Goal: Task Accomplishment & Management: Use online tool/utility

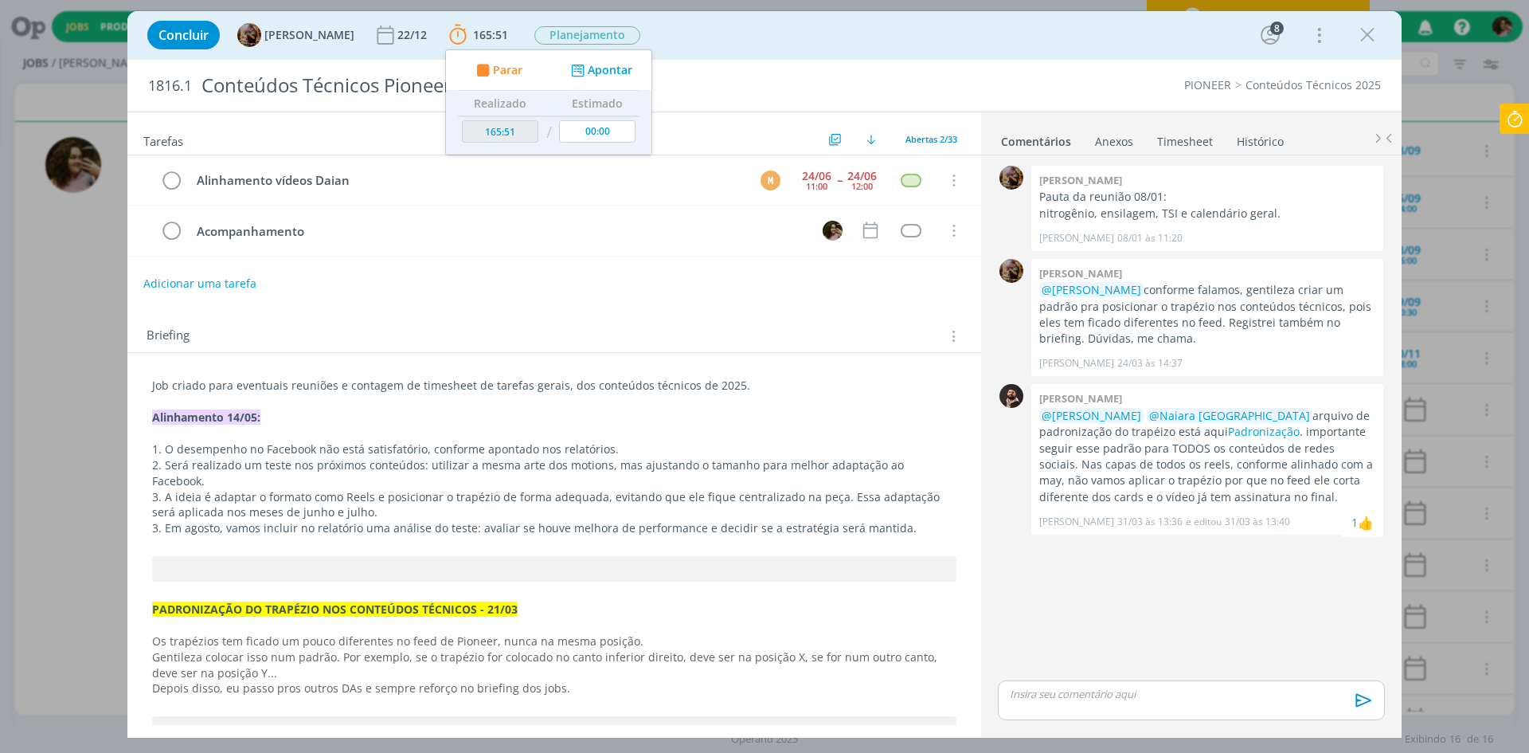
click at [1516, 123] on icon at bounding box center [1515, 119] width 29 height 31
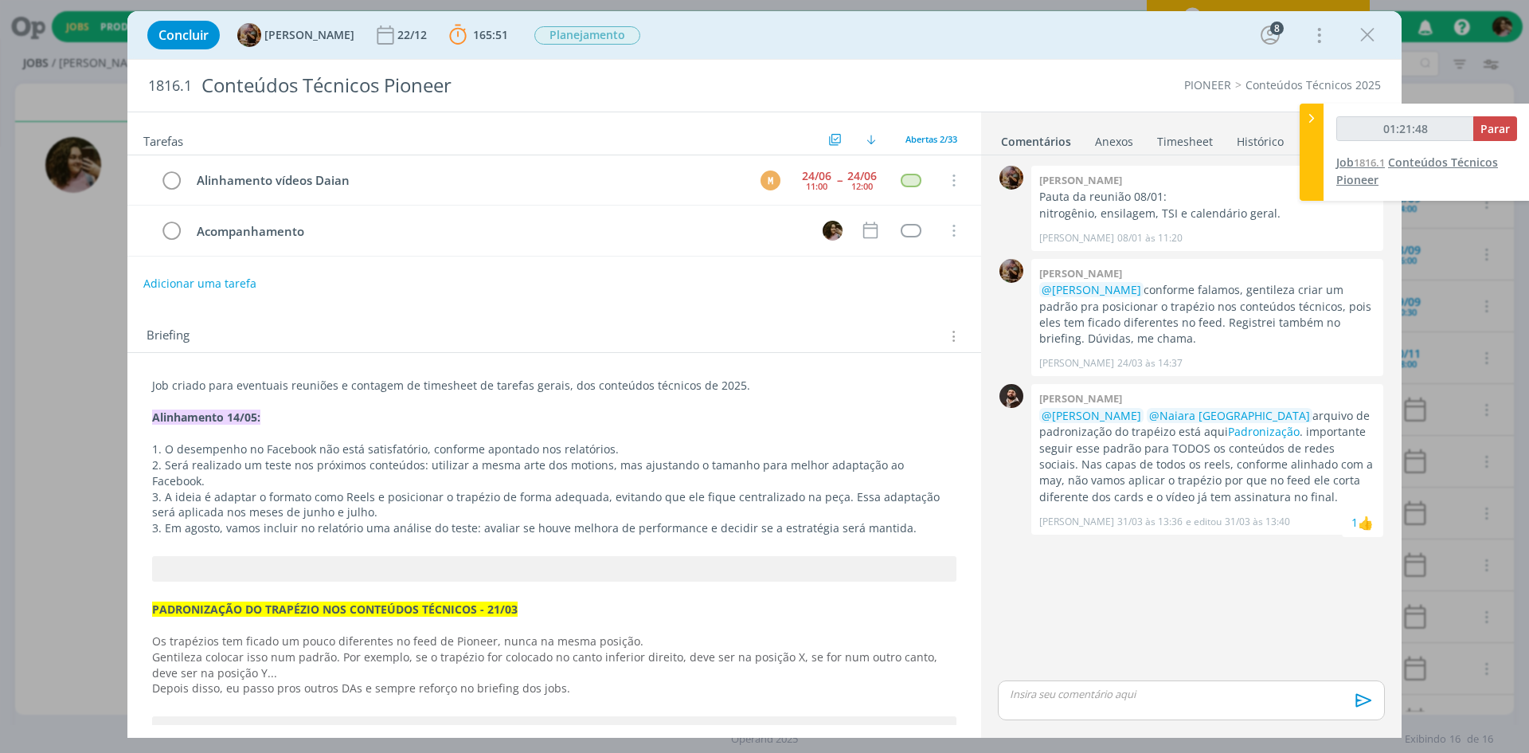
type input "01:21:49"
click at [1484, 128] on span "Parar" at bounding box center [1495, 128] width 29 height 15
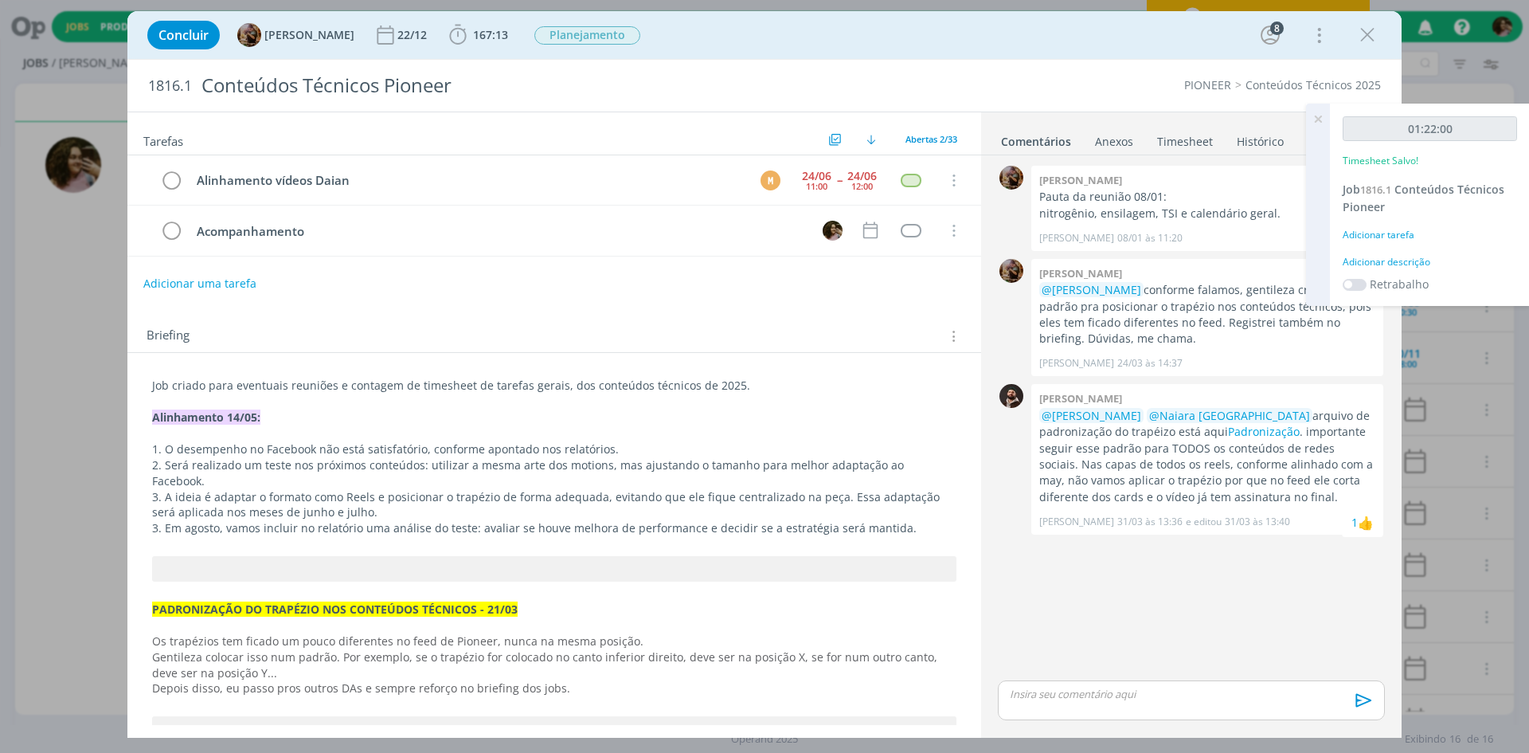
click at [1417, 259] on div "Adicionar descrição" at bounding box center [1430, 262] width 174 height 14
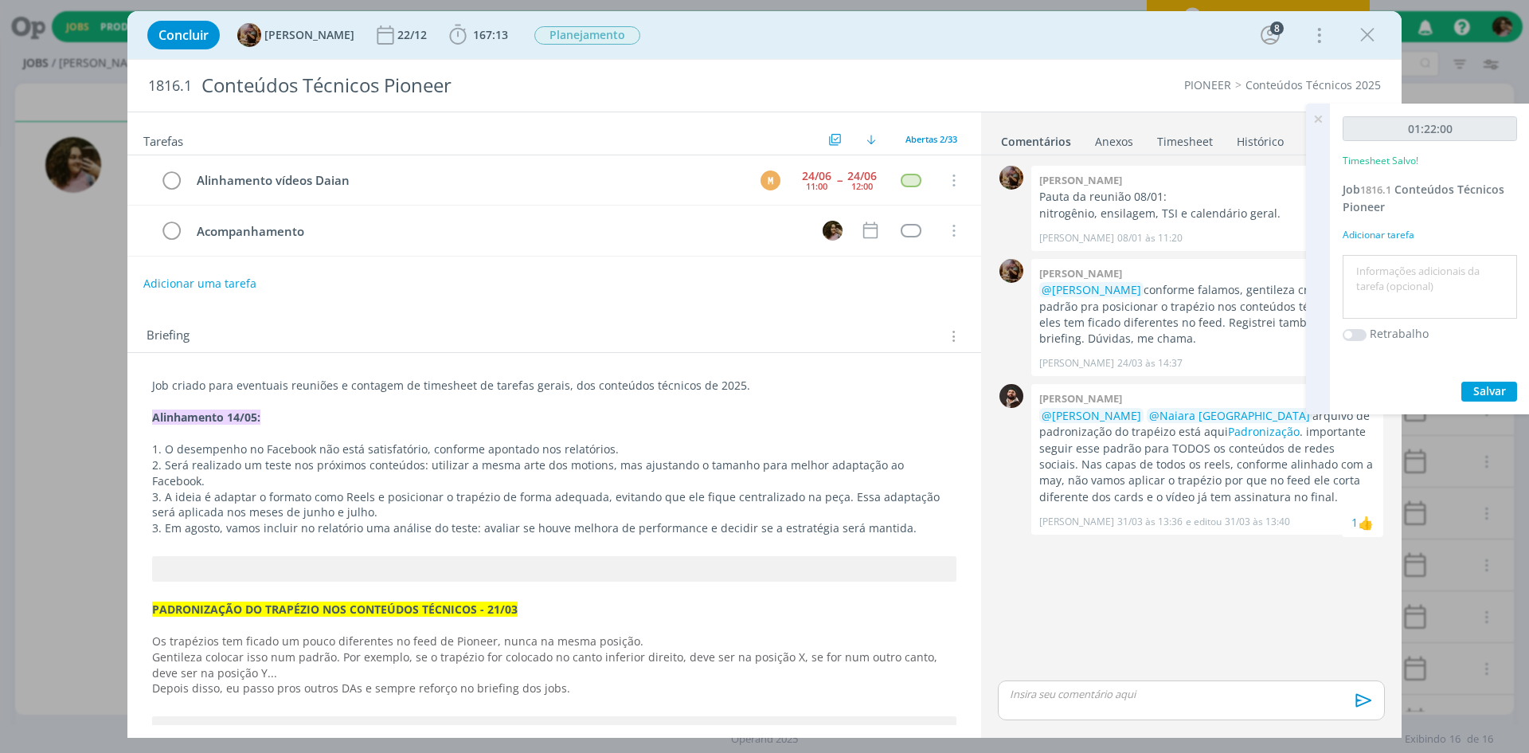
click at [1410, 274] on textarea at bounding box center [1430, 287] width 166 height 57
type textarea "Criação de update de conteúdos"
click at [1505, 389] on span "Salvar" at bounding box center [1489, 390] width 33 height 15
drag, startPoint x: 1371, startPoint y: 37, endPoint x: 1358, endPoint y: 125, distance: 89.3
click at [1370, 37] on icon "dialog" at bounding box center [1368, 35] width 24 height 24
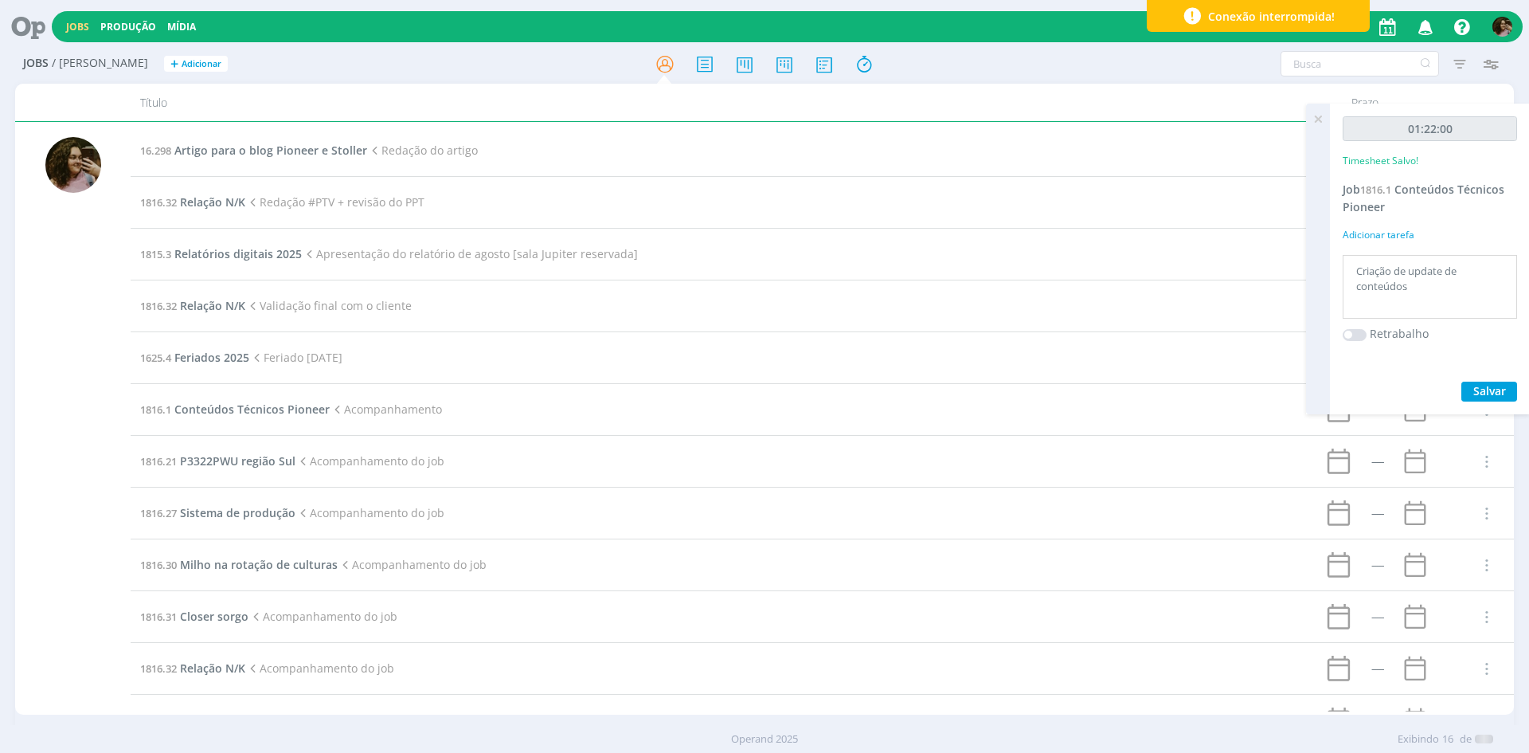
click at [1320, 114] on div at bounding box center [764, 376] width 1529 height 753
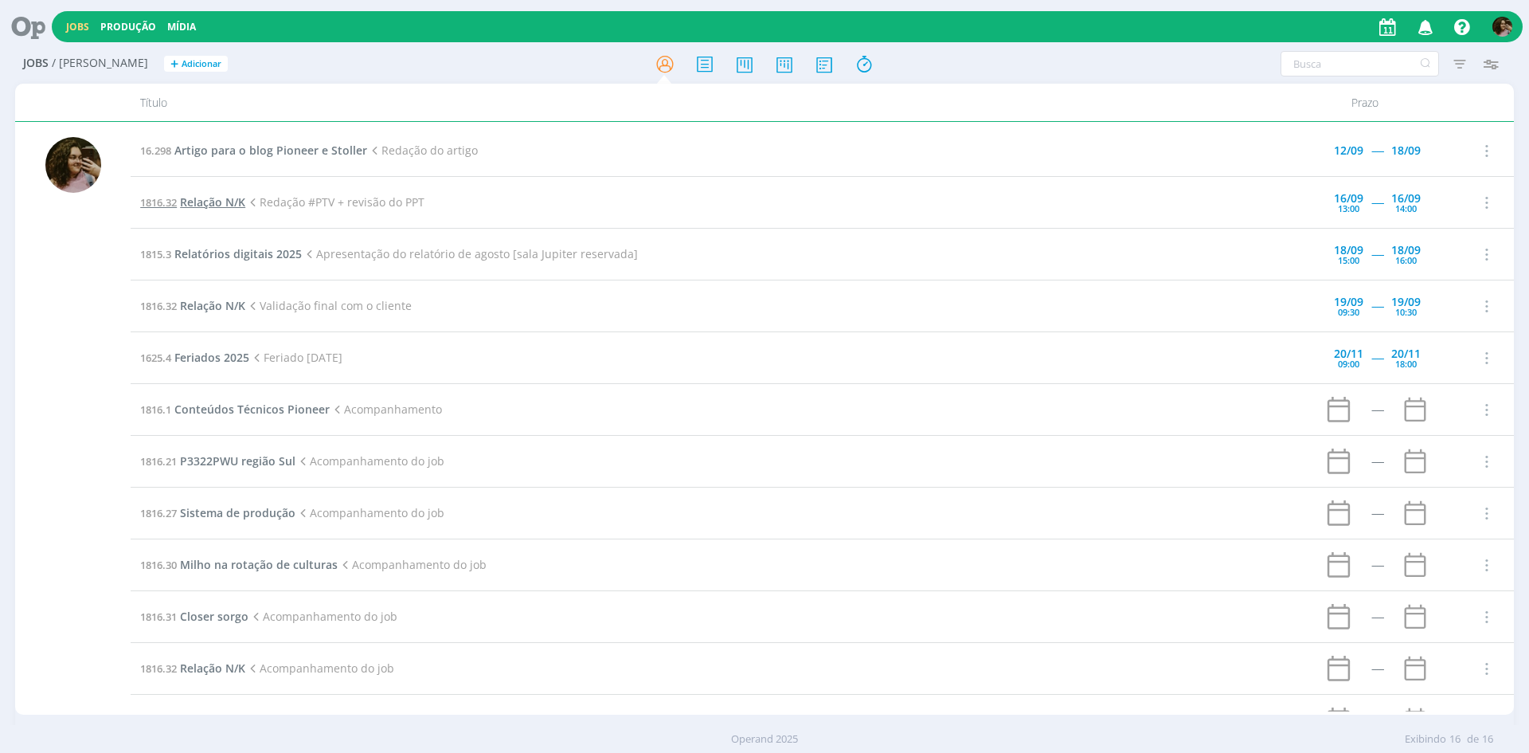
click at [219, 206] on span "Relação N/K" at bounding box center [212, 201] width 65 height 15
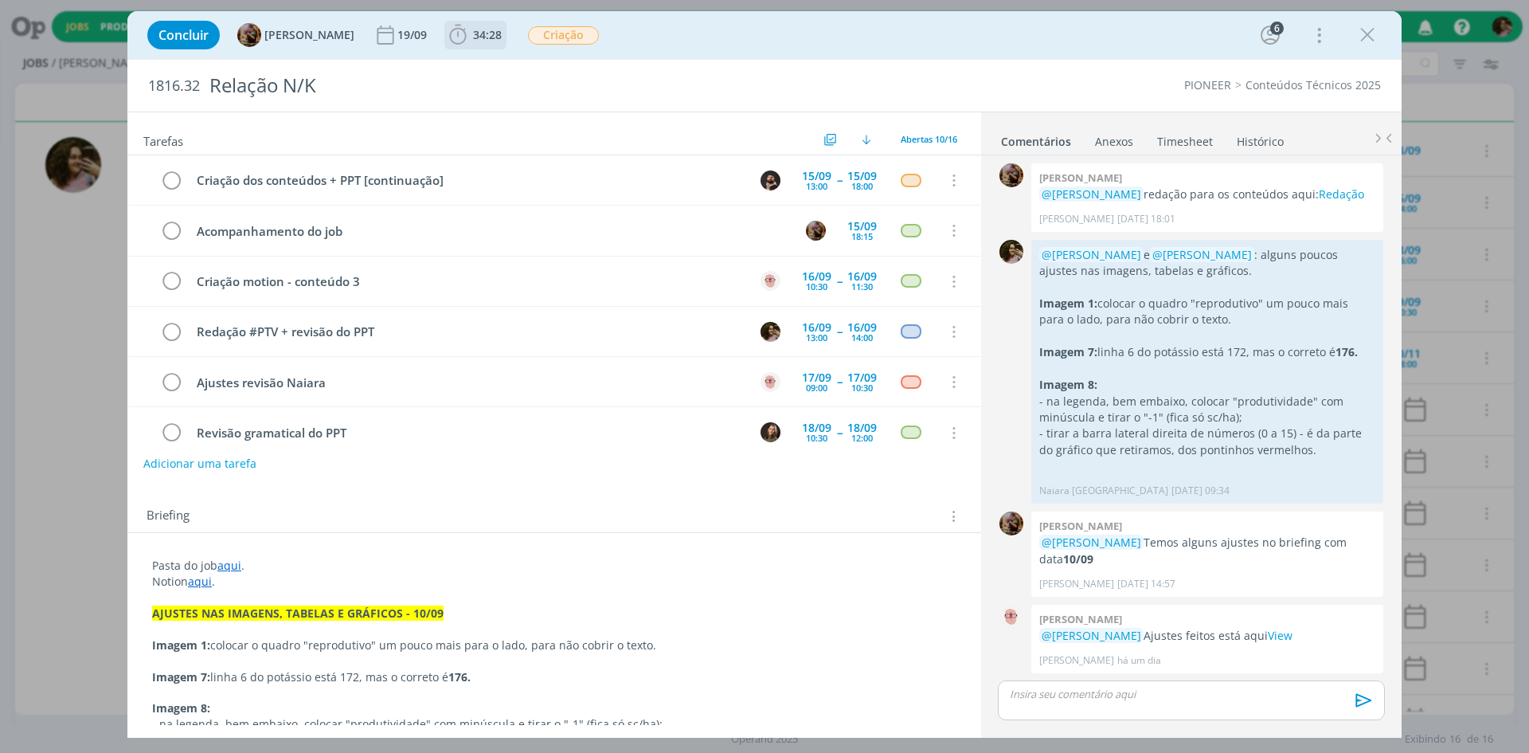
click at [485, 33] on span "34:28" at bounding box center [487, 34] width 29 height 15
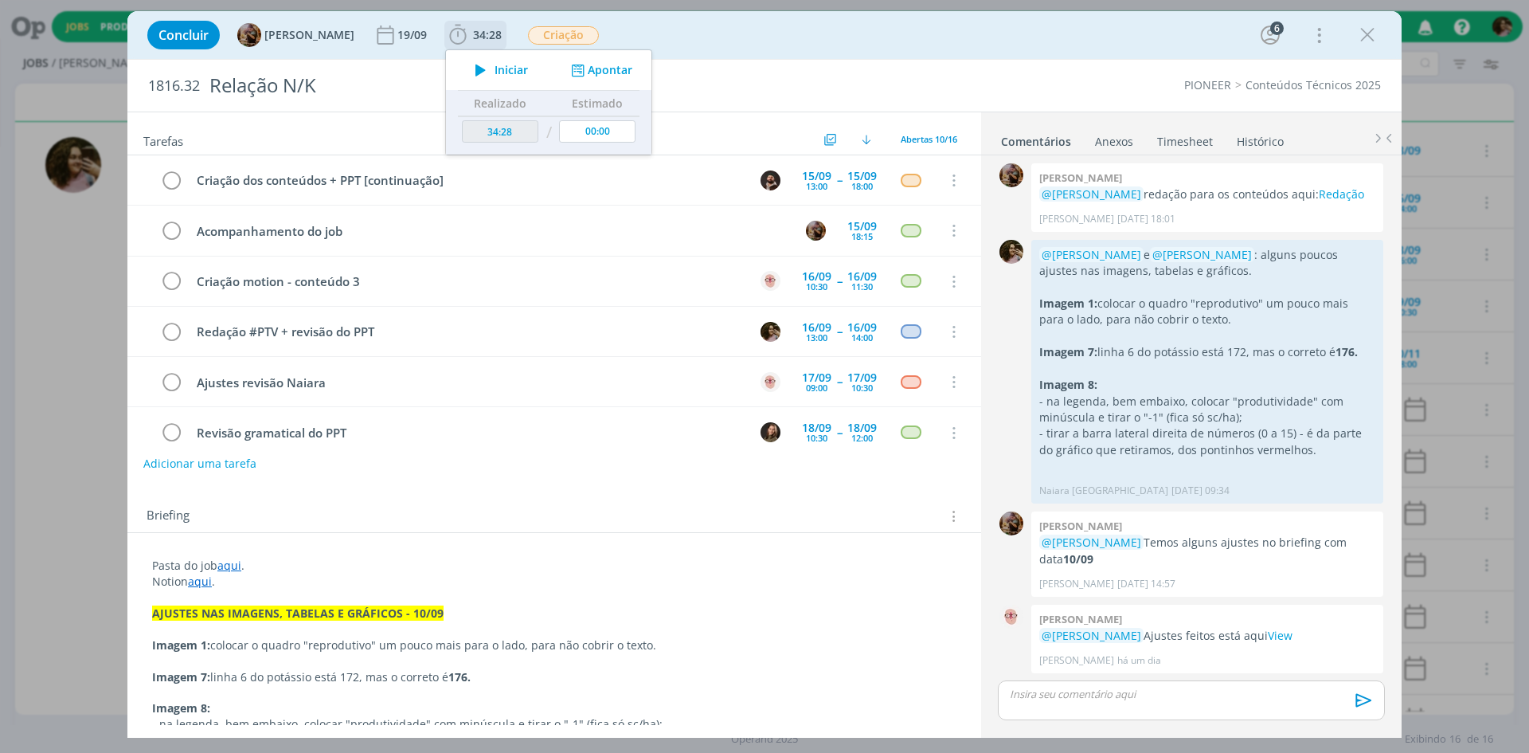
click at [485, 67] on icon "dialog" at bounding box center [481, 70] width 28 height 21
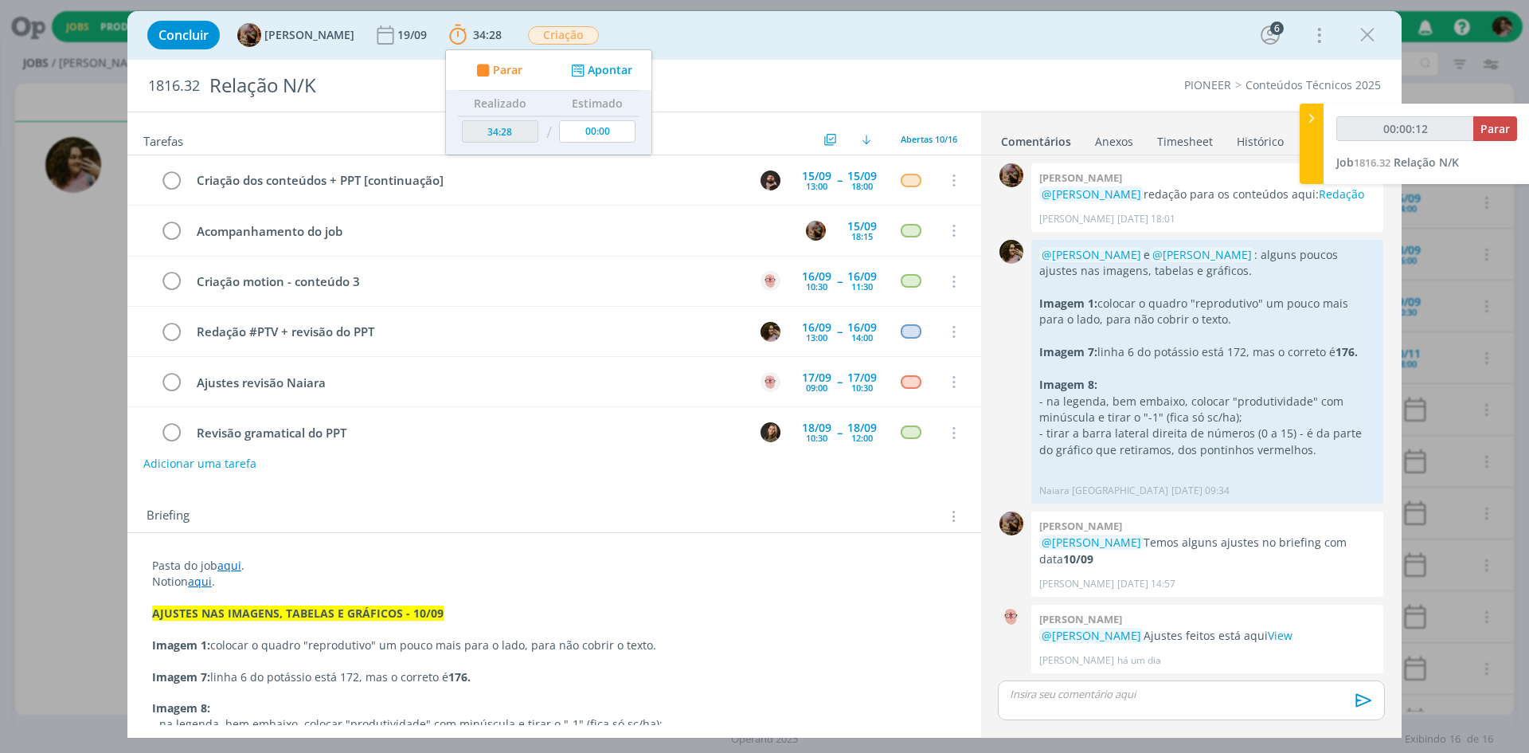
type input "00:00:13"
